Goal: Check status: Check status

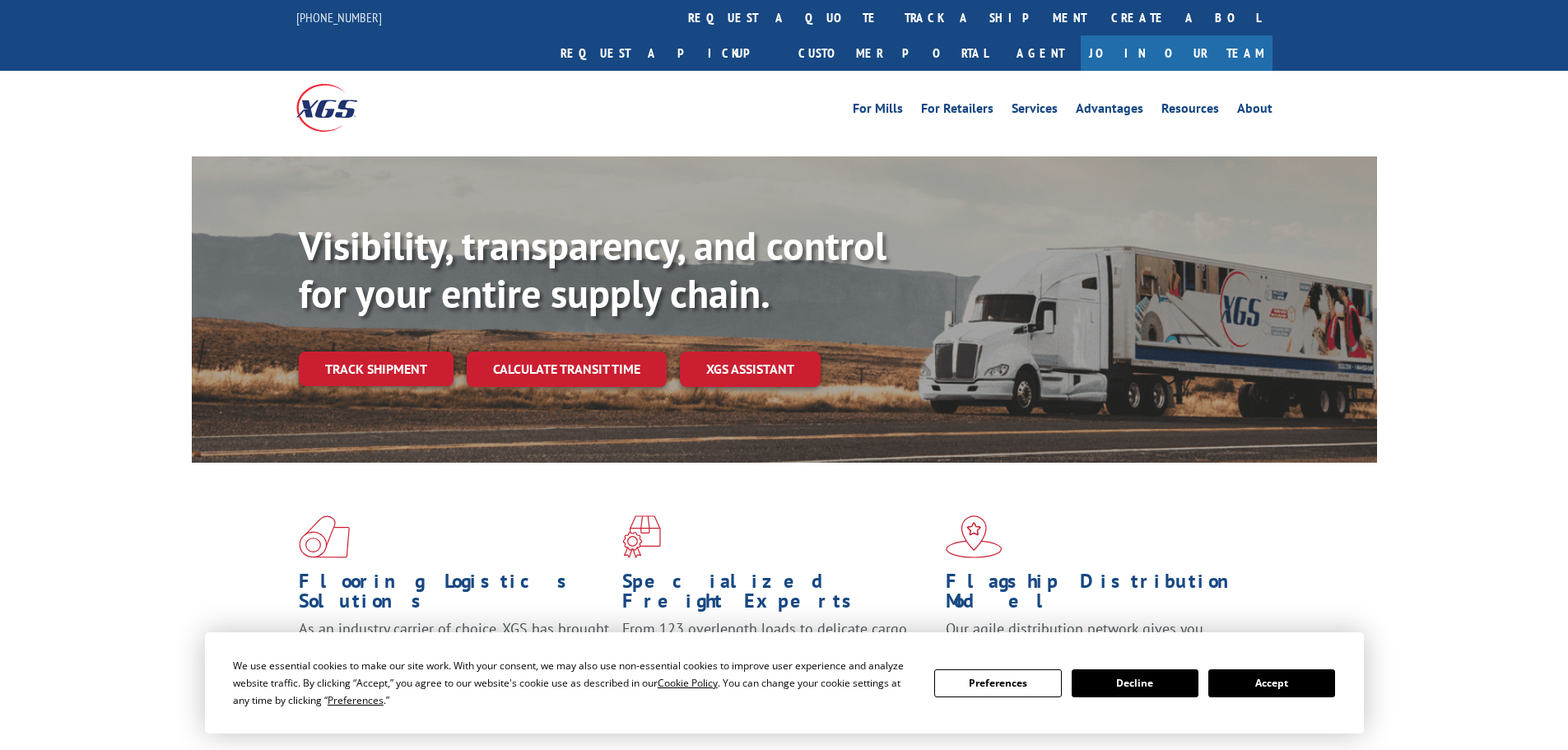
click at [397, 359] on div "Visibility, transparency, and control for your entire supply chain. Track shipm…" at bounding box center [837, 337] width 1078 height 230
click at [395, 352] on link "Track shipment" at bounding box center [376, 368] width 155 height 34
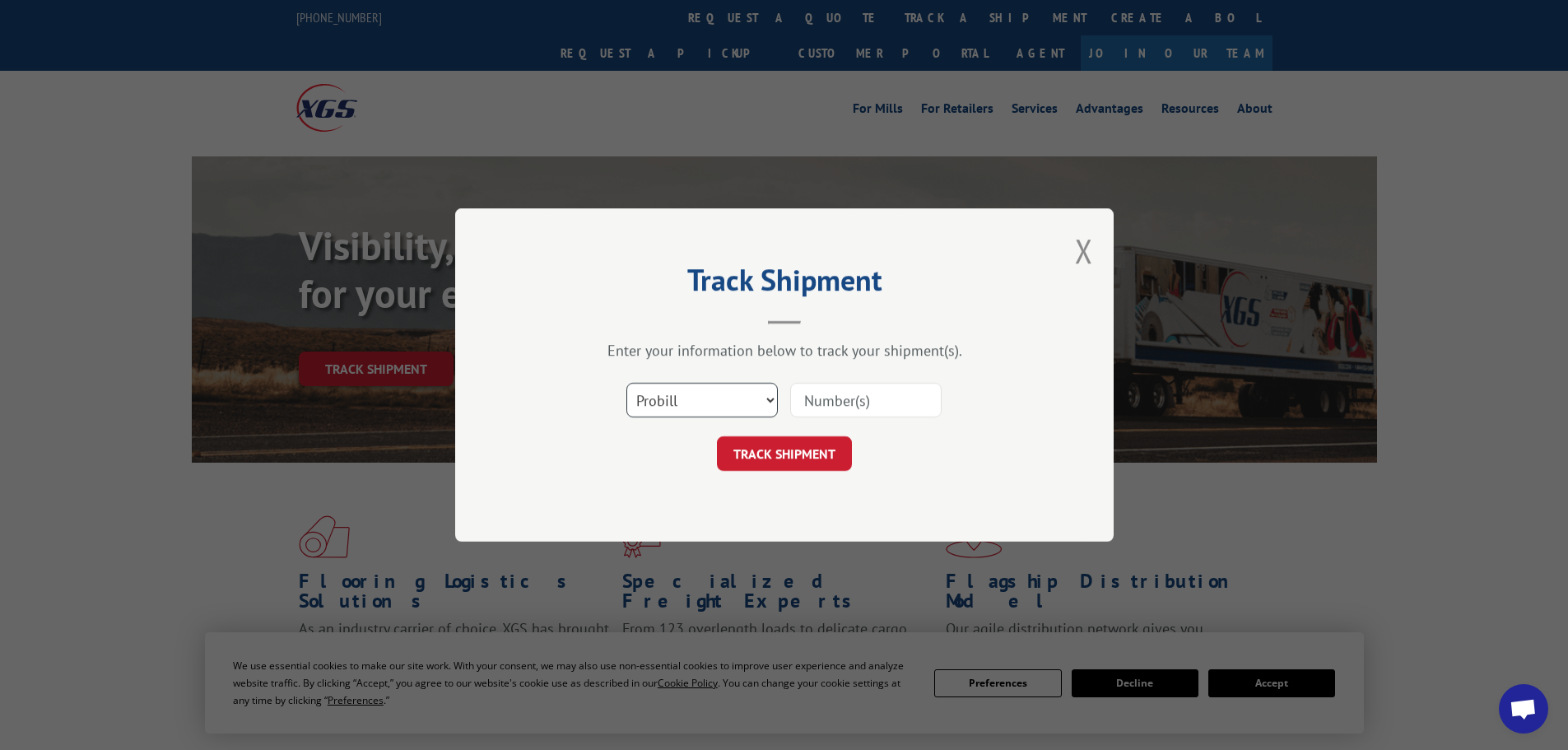
click at [690, 411] on select "Select category... Probill BOL PO" at bounding box center [702, 399] width 152 height 34
select select "bol"
click at [626, 383] on select "Select category... Probill BOL PO" at bounding box center [702, 399] width 152 height 34
click at [845, 399] on input at bounding box center [865, 399] width 152 height 34
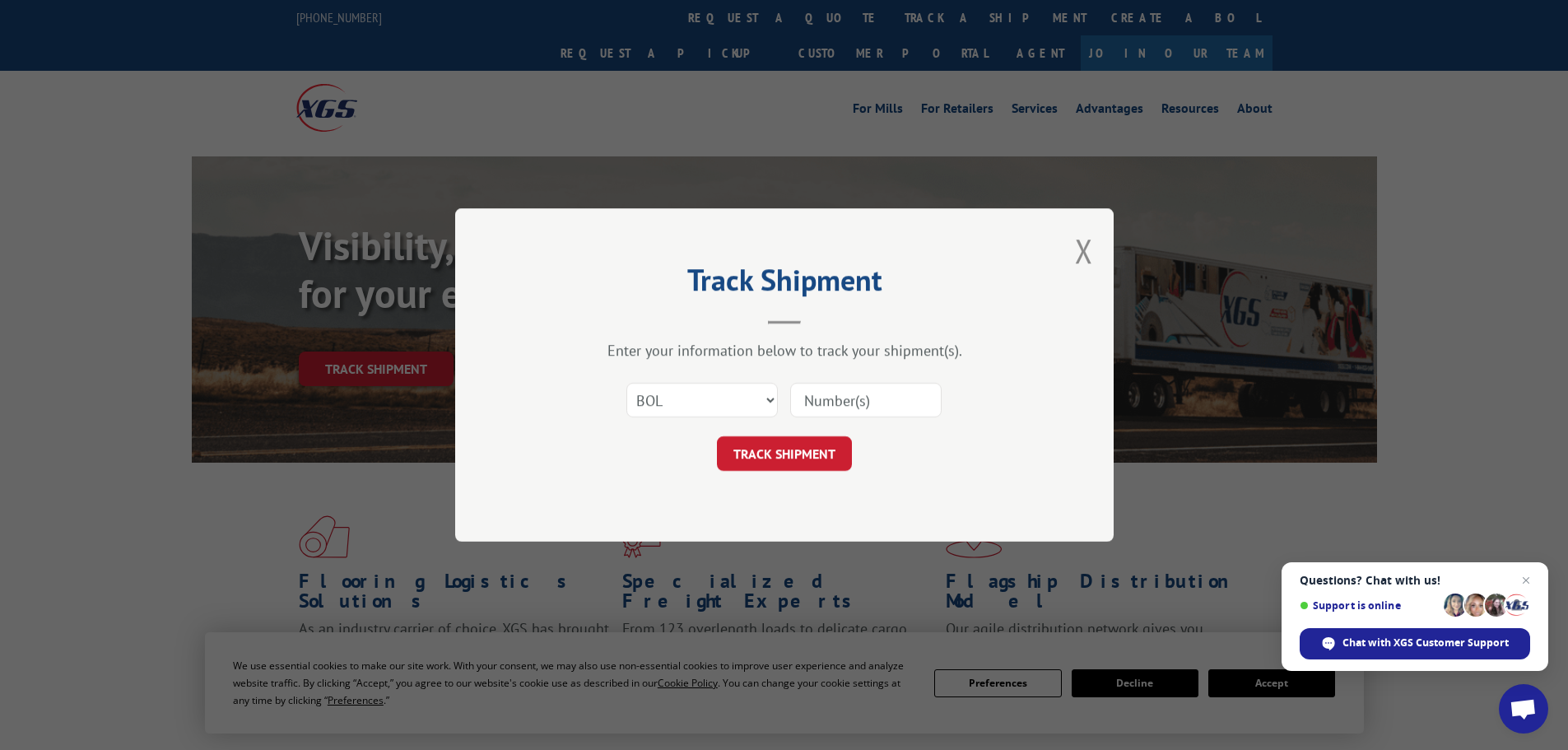
paste input "6018274"
type input "6018274"
click at [794, 447] on button "TRACK SHIPMENT" at bounding box center [784, 453] width 135 height 34
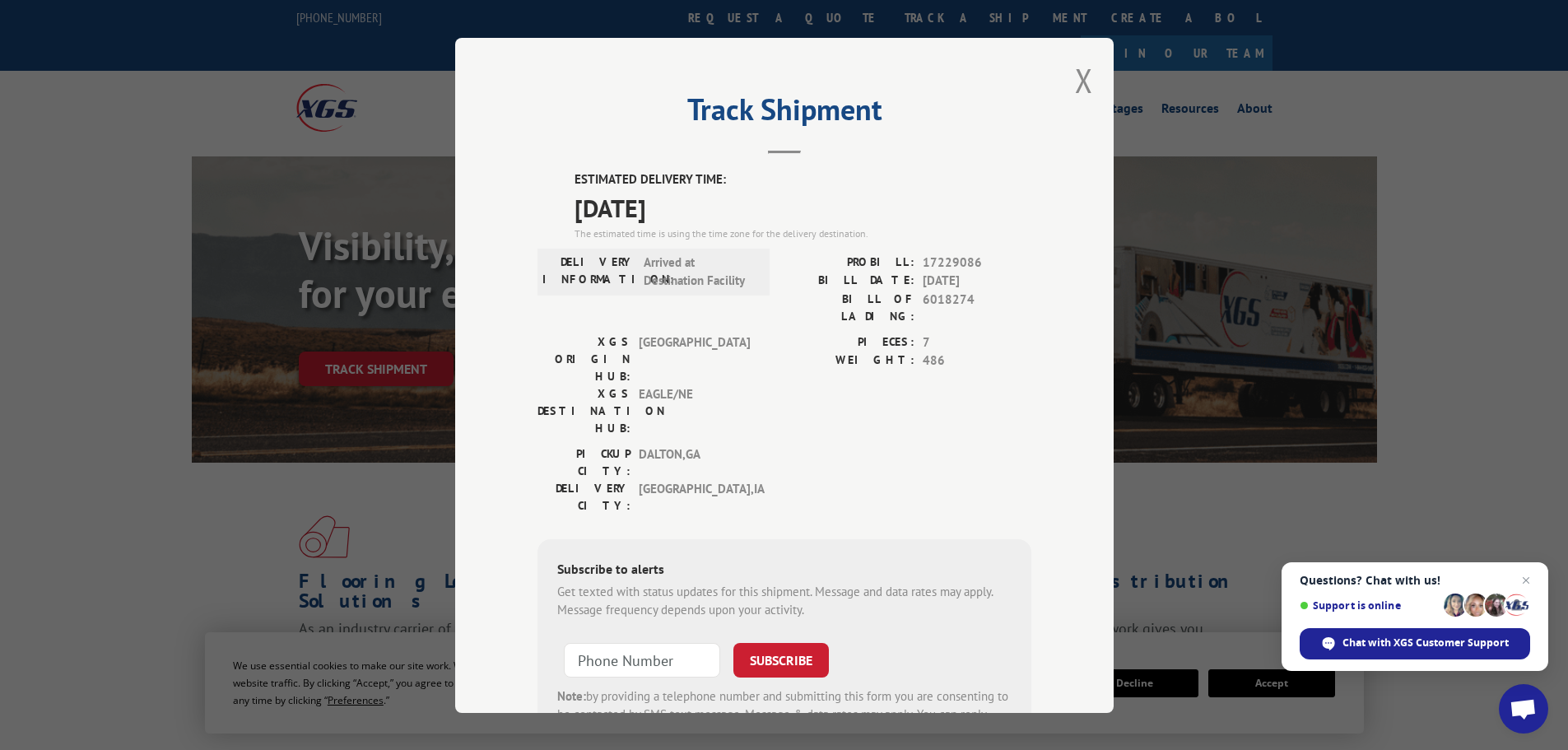
click at [1076, 80] on button "Close modal" at bounding box center [1084, 80] width 18 height 44
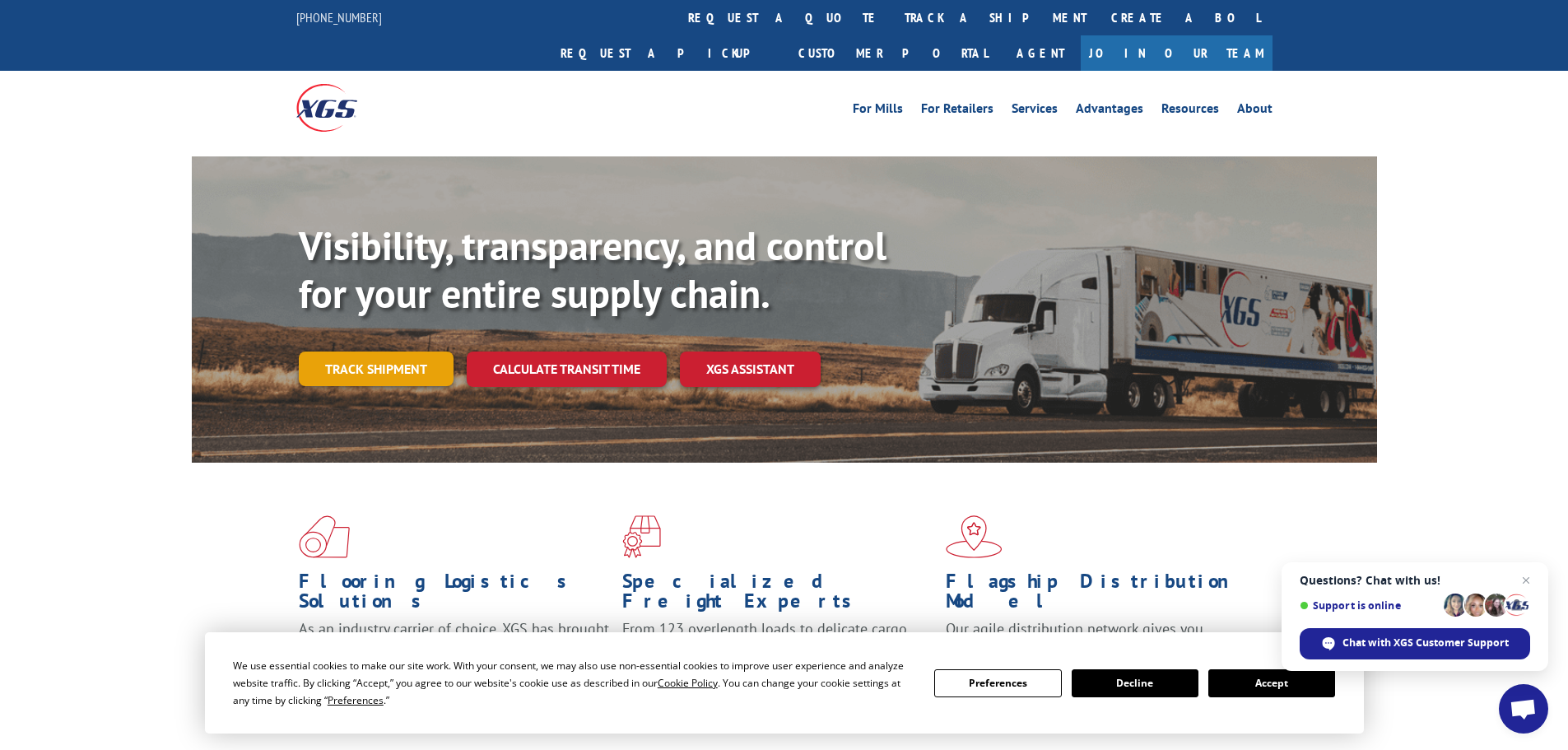
click at [385, 352] on link "Track shipment" at bounding box center [376, 368] width 155 height 34
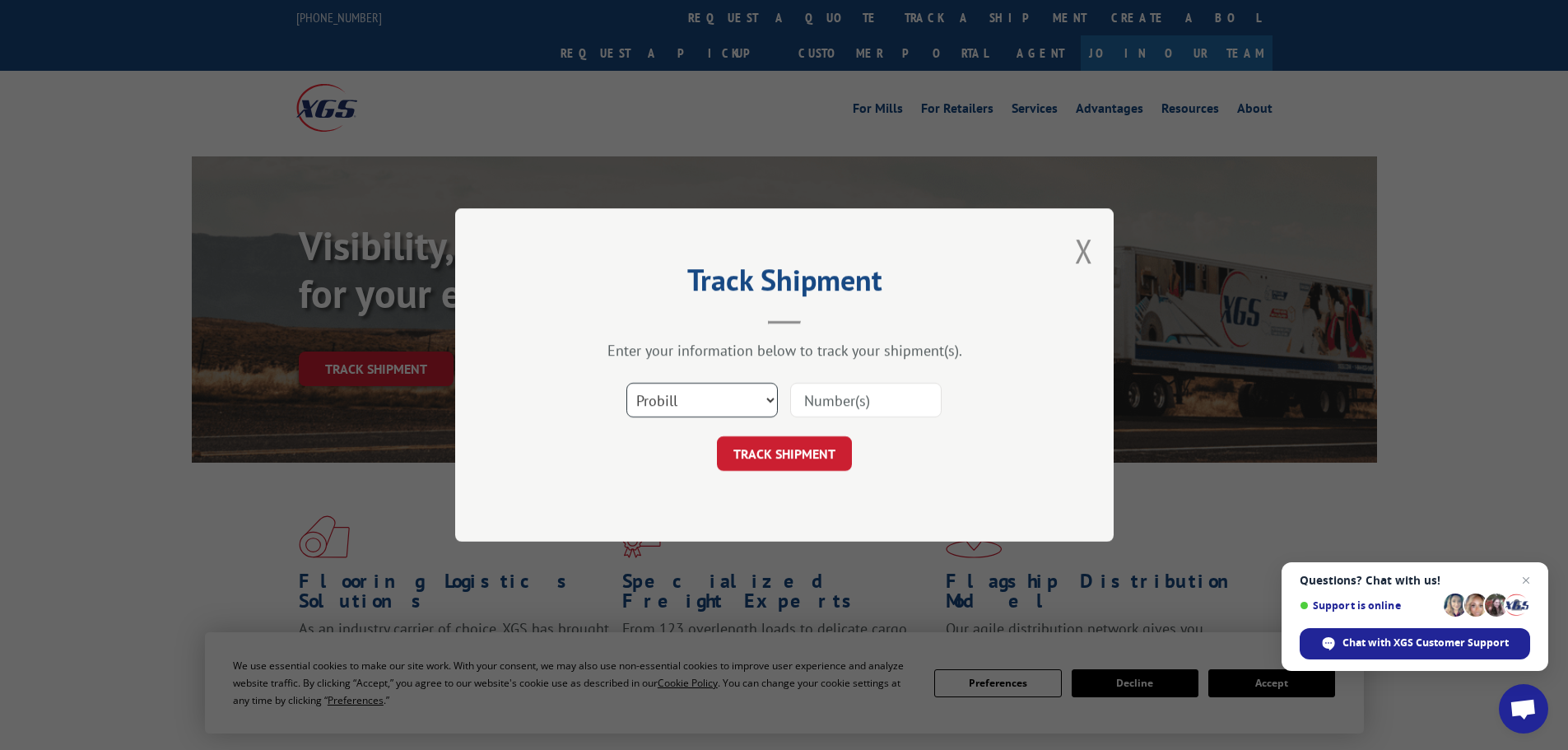
click at [711, 409] on select "Select category... Probill BOL PO" at bounding box center [702, 399] width 152 height 34
select select "bol"
click at [626, 383] on select "Select category... Probill BOL PO" at bounding box center [702, 399] width 152 height 34
click at [897, 387] on input at bounding box center [865, 399] width 152 height 34
paste input "6017612"
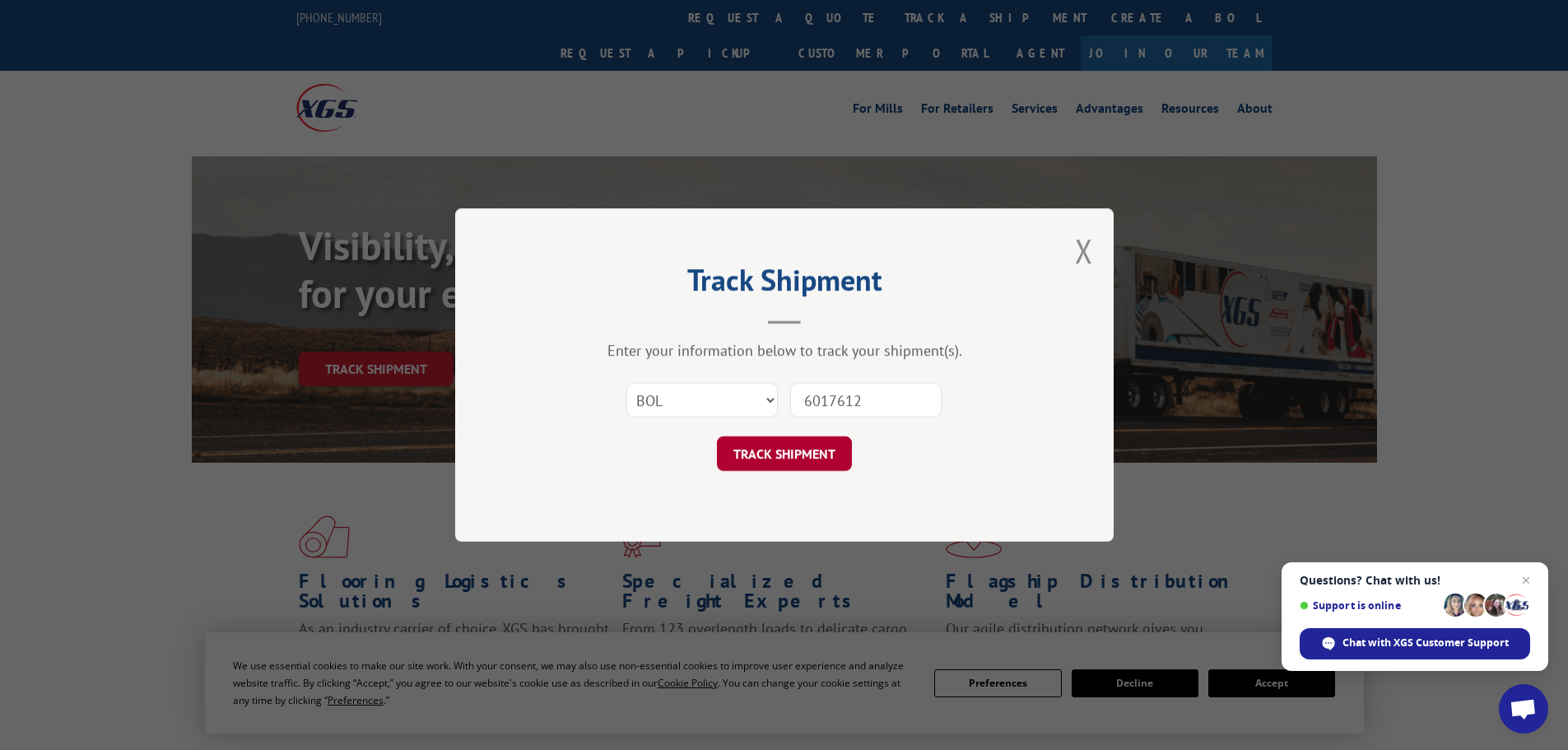
type input "6017612"
click at [814, 447] on button "TRACK SHIPMENT" at bounding box center [784, 453] width 135 height 34
